Goal: Complete application form

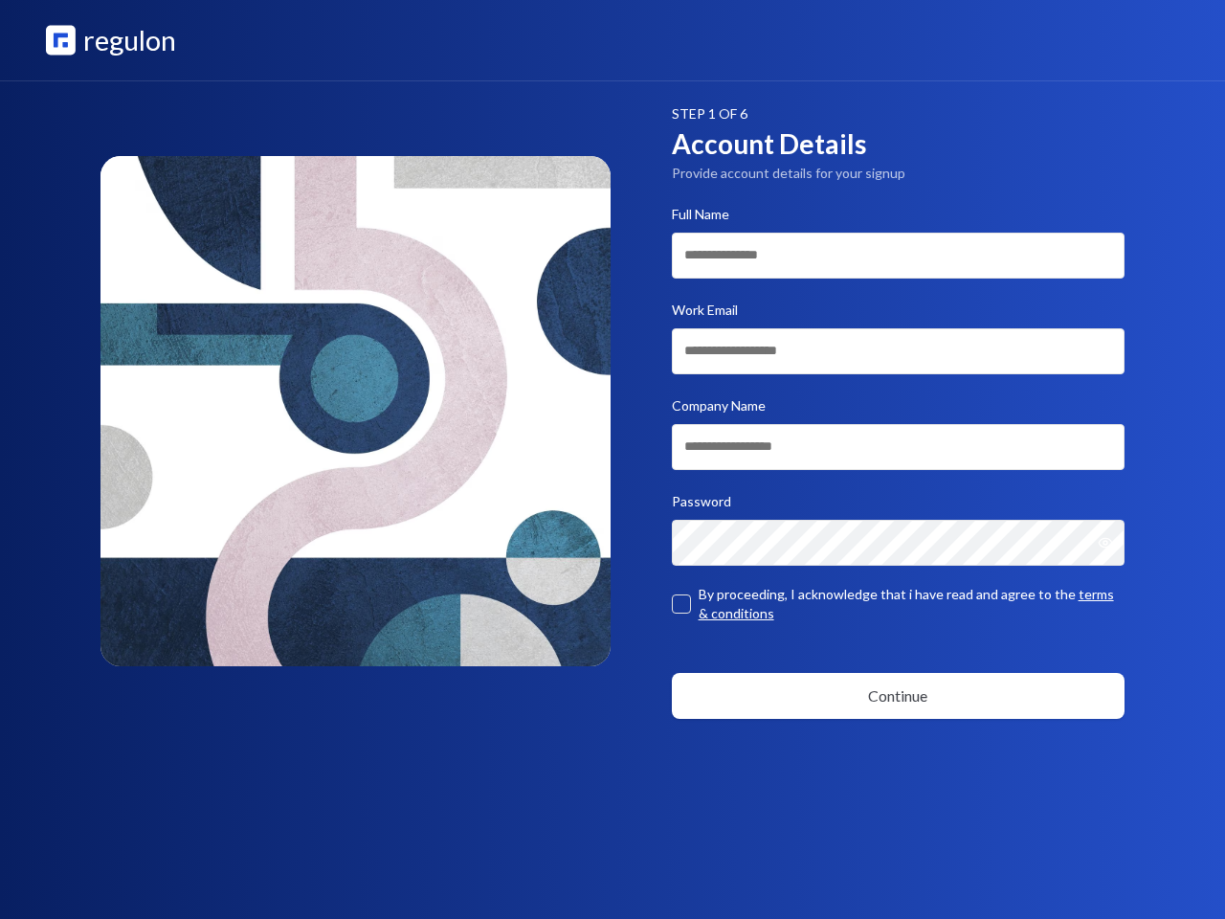
click at [1111, 543] on icon "Show password" at bounding box center [1106, 542] width 12 height 9
click at [681, 604] on button "button" at bounding box center [681, 603] width 19 height 19
click at [899, 696] on button "Continue" at bounding box center [899, 696] width 454 height 46
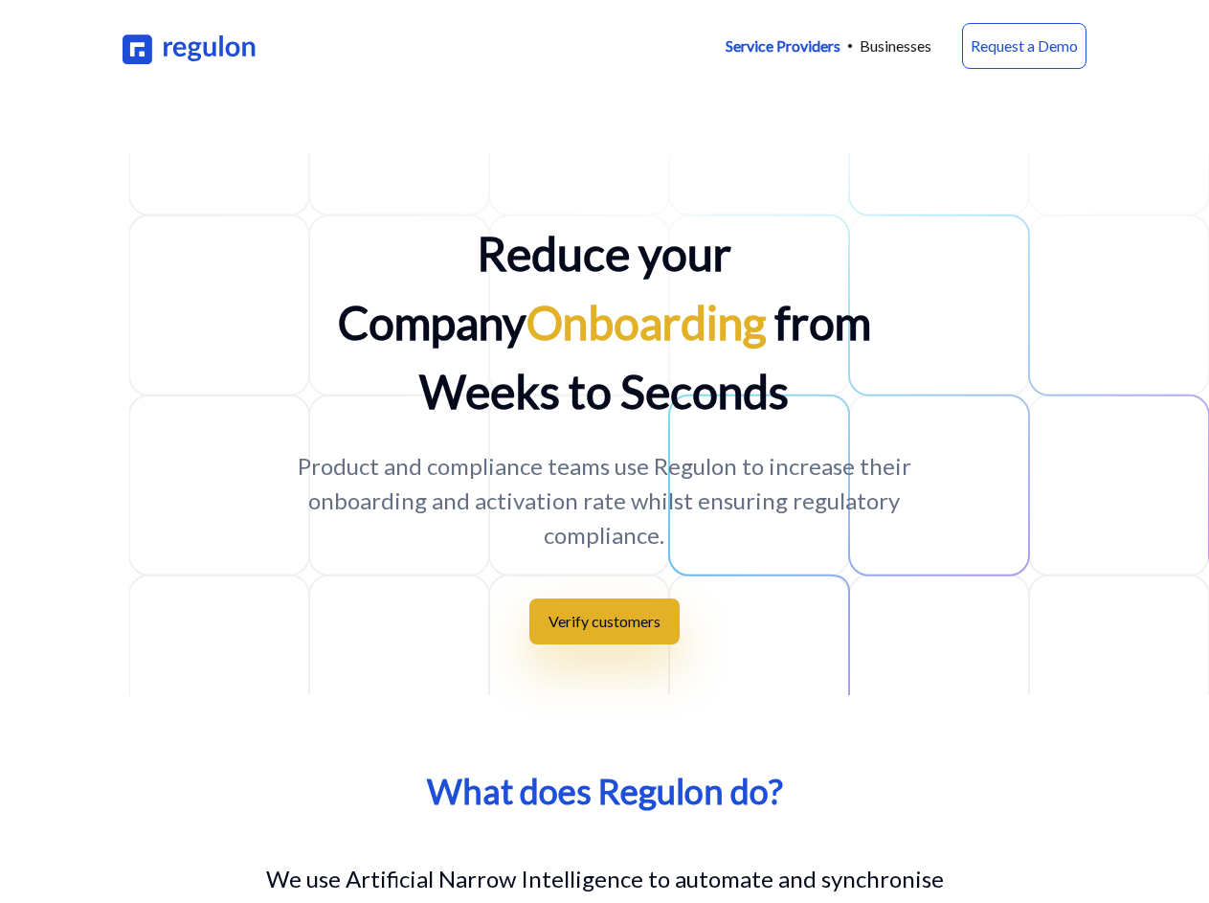
click at [604, 598] on button "Verify customers" at bounding box center [604, 621] width 150 height 46
